Goal: Navigation & Orientation: Find specific page/section

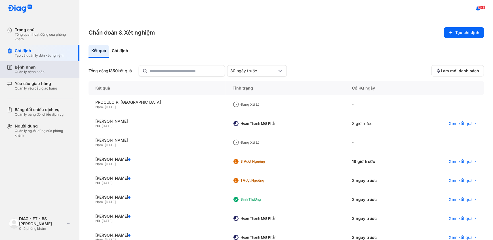
click at [41, 70] on div "Quản lý bệnh nhân" at bounding box center [30, 72] width 30 height 5
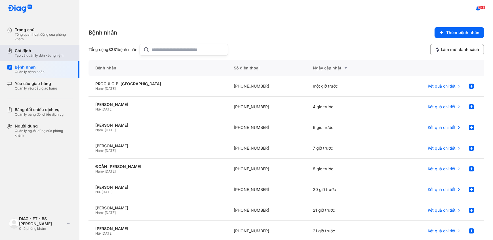
click at [18, 46] on div "Chỉ định Tạo và quản lý đơn xét nghiệm" at bounding box center [43, 53] width 73 height 16
